Goal: Task Accomplishment & Management: Use online tool/utility

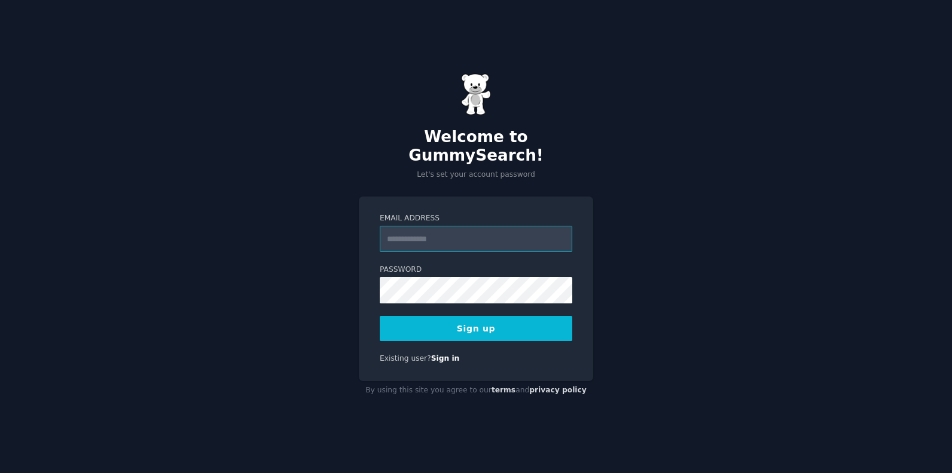
click at [521, 228] on input "Email Address" at bounding box center [476, 239] width 192 height 26
type input "**********"
click at [499, 323] on button "Sign up" at bounding box center [476, 328] width 192 height 25
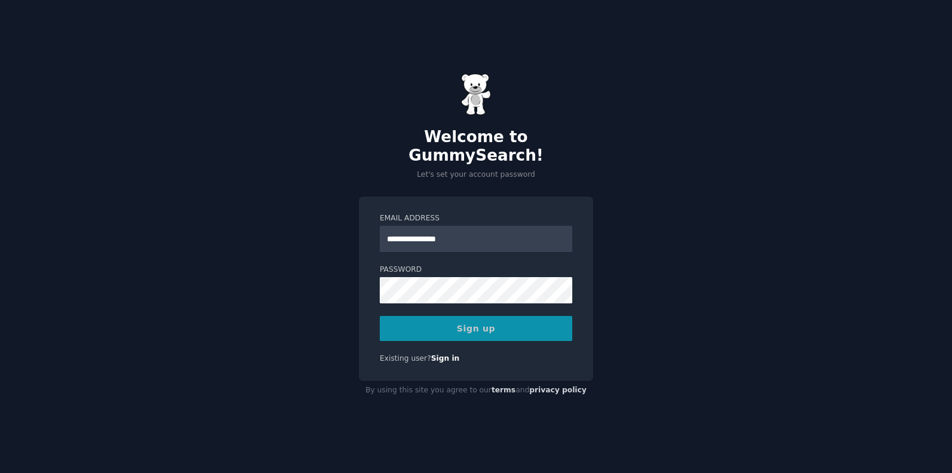
click at [473, 320] on div "Sign up" at bounding box center [476, 328] width 192 height 25
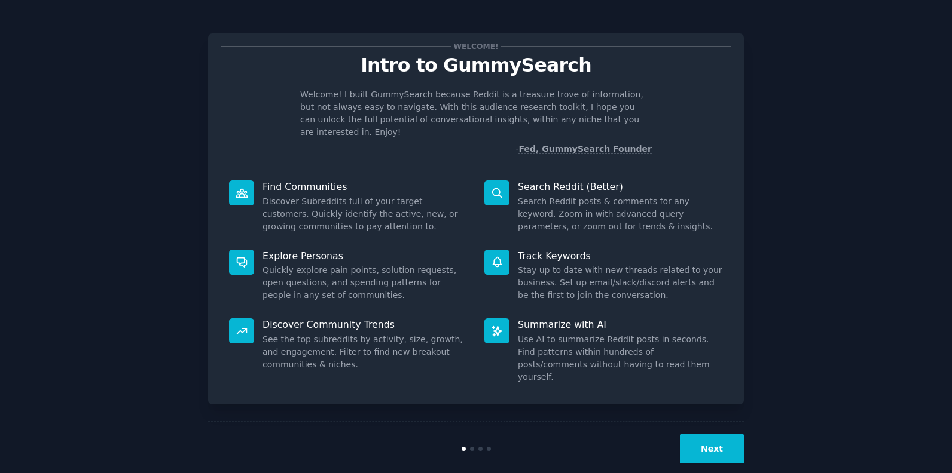
click at [710, 435] on button "Next" at bounding box center [712, 449] width 64 height 29
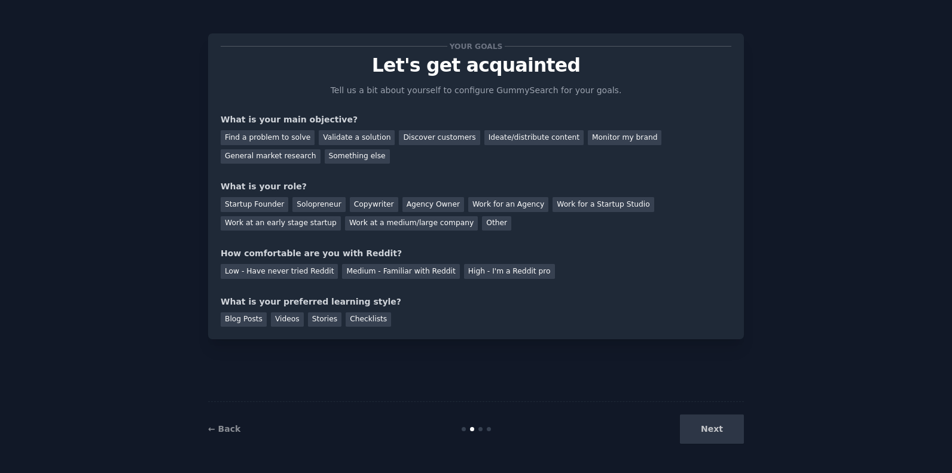
click at [710, 434] on div "Next" at bounding box center [654, 429] width 179 height 29
click at [420, 137] on div "Discover customers" at bounding box center [439, 137] width 81 height 15
click at [320, 149] on div "General market research" at bounding box center [271, 156] width 100 height 15
click at [415, 139] on div "Discover customers" at bounding box center [439, 137] width 81 height 15
click at [254, 206] on div "Startup Founder" at bounding box center [255, 204] width 68 height 15
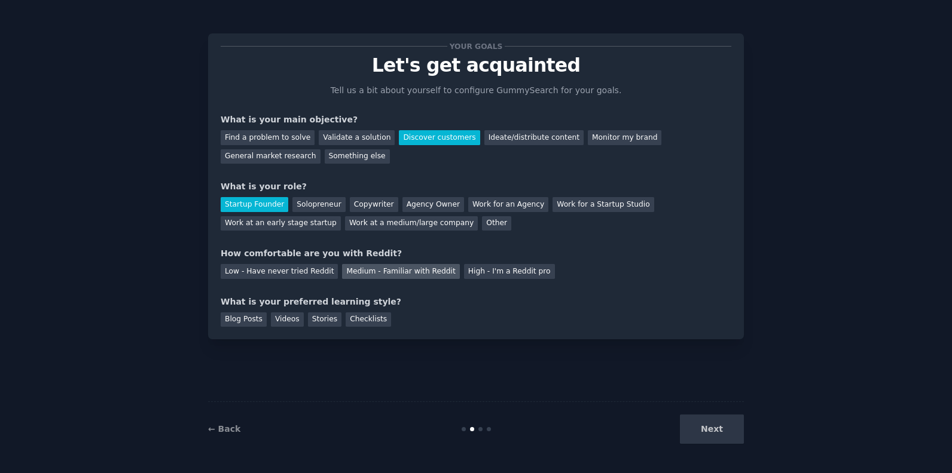
click at [373, 270] on div "Medium - Familiar with Reddit" at bounding box center [400, 271] width 117 height 15
click at [242, 323] on div "Blog Posts" at bounding box center [244, 320] width 46 height 15
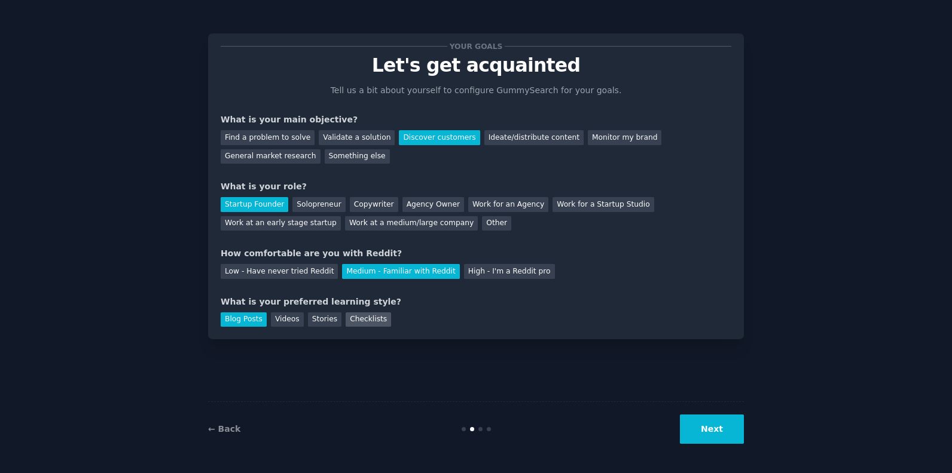
click at [356, 319] on div "Checklists" at bounding box center [368, 320] width 45 height 15
click at [245, 316] on div "Blog Posts" at bounding box center [244, 320] width 46 height 15
click at [731, 426] on button "Next" at bounding box center [712, 429] width 64 height 29
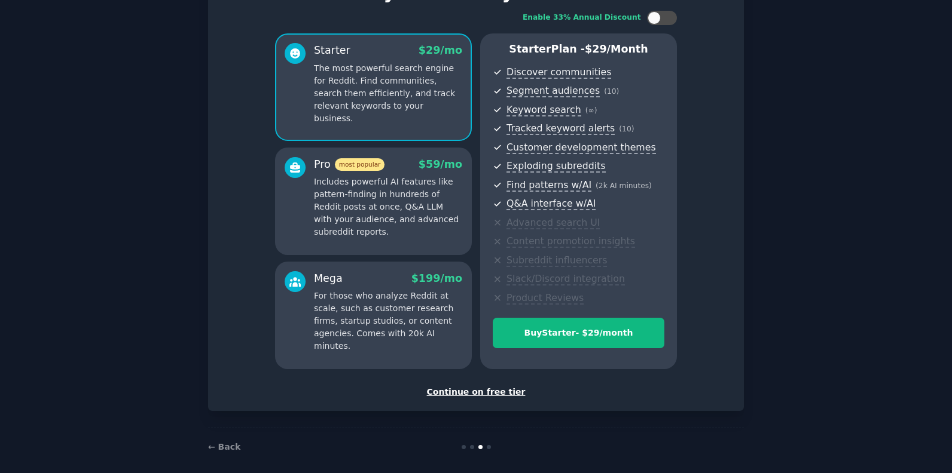
scroll to position [83, 0]
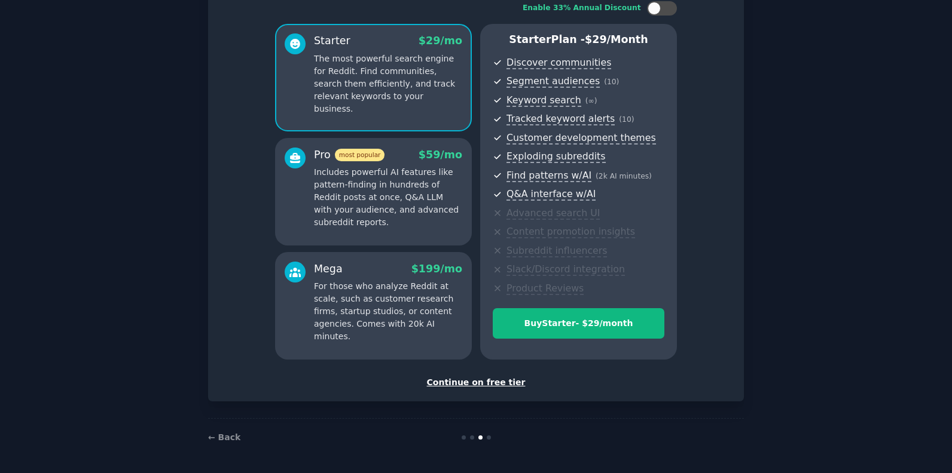
click at [496, 380] on div "Continue on free tier" at bounding box center [476, 383] width 511 height 13
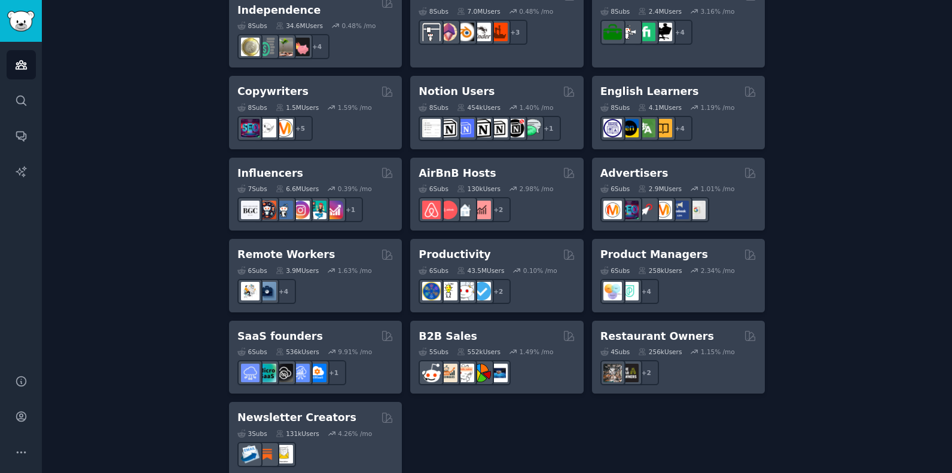
scroll to position [906, 0]
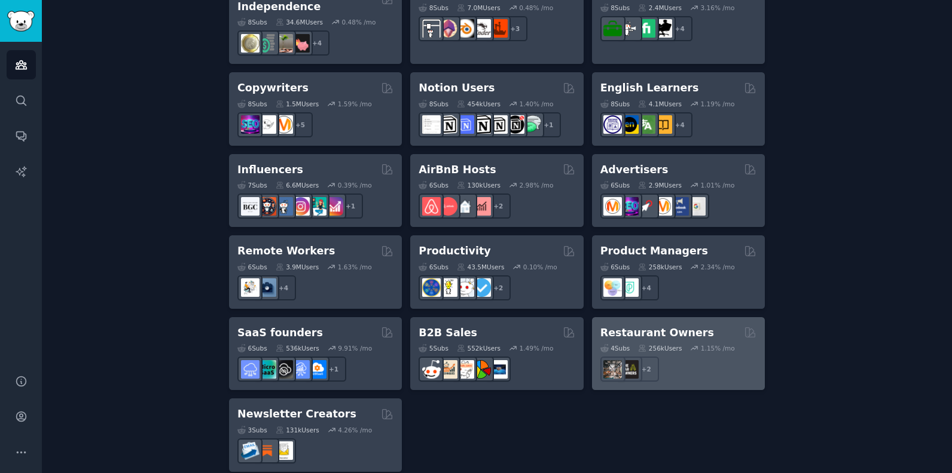
click at [664, 326] on h2 "Restaurant Owners" at bounding box center [657, 333] width 114 height 15
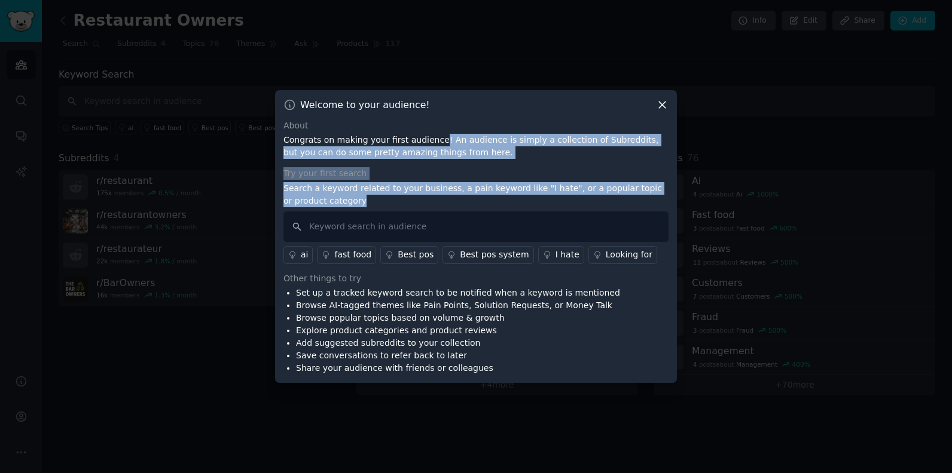
drag, startPoint x: 429, startPoint y: 138, endPoint x: 455, endPoint y: 203, distance: 70.3
click at [455, 203] on div "About Congrats on making your first audience! An audience is simply a collectio…" at bounding box center [475, 248] width 385 height 256
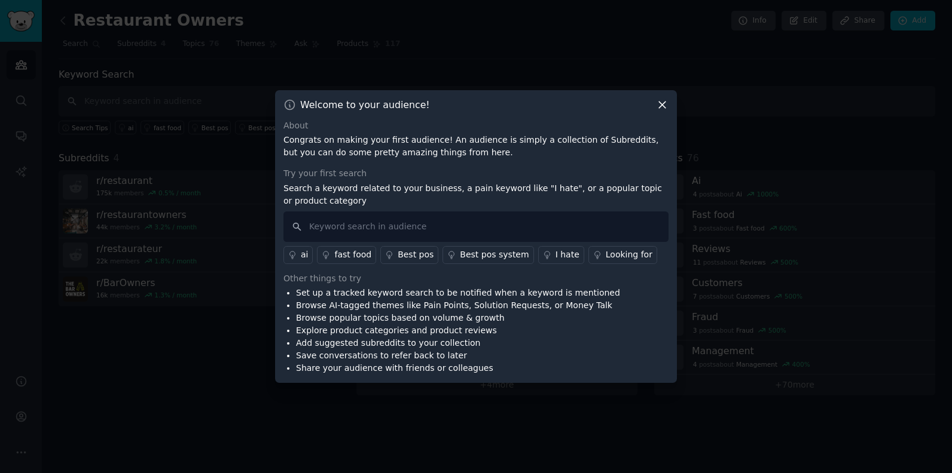
click at [377, 297] on li "Set up a tracked keyword search to be notified when a keyword is mentioned" at bounding box center [458, 293] width 324 height 13
click at [354, 257] on div "fast food" at bounding box center [352, 255] width 37 height 13
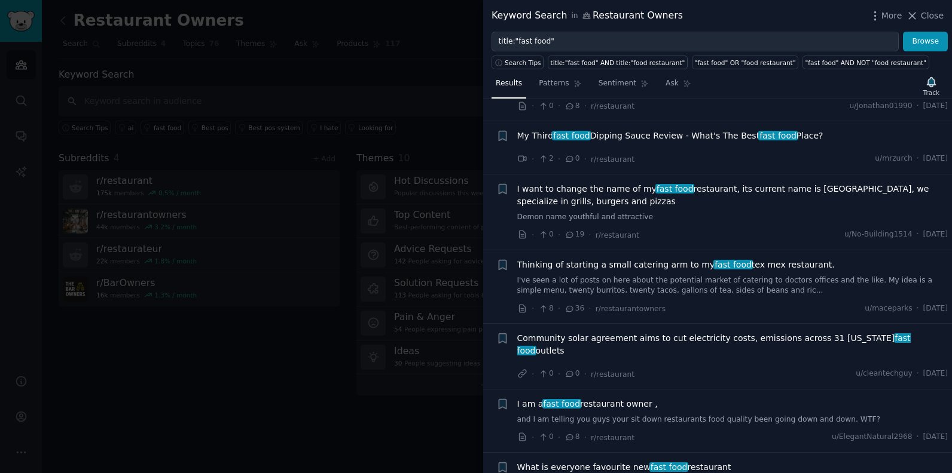
scroll to position [717, 0]
